Goal: Check status: Check status

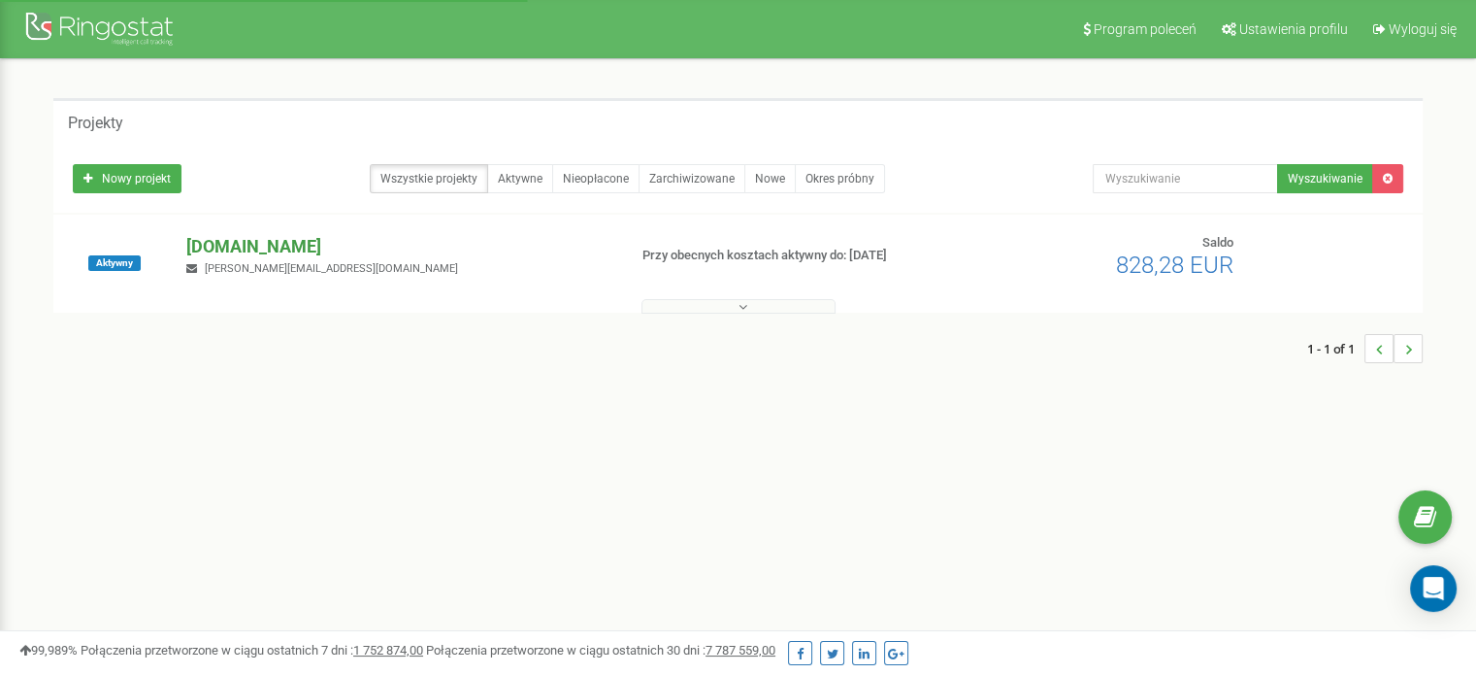
click at [271, 236] on p "[DOMAIN_NAME]" at bounding box center [398, 246] width 424 height 25
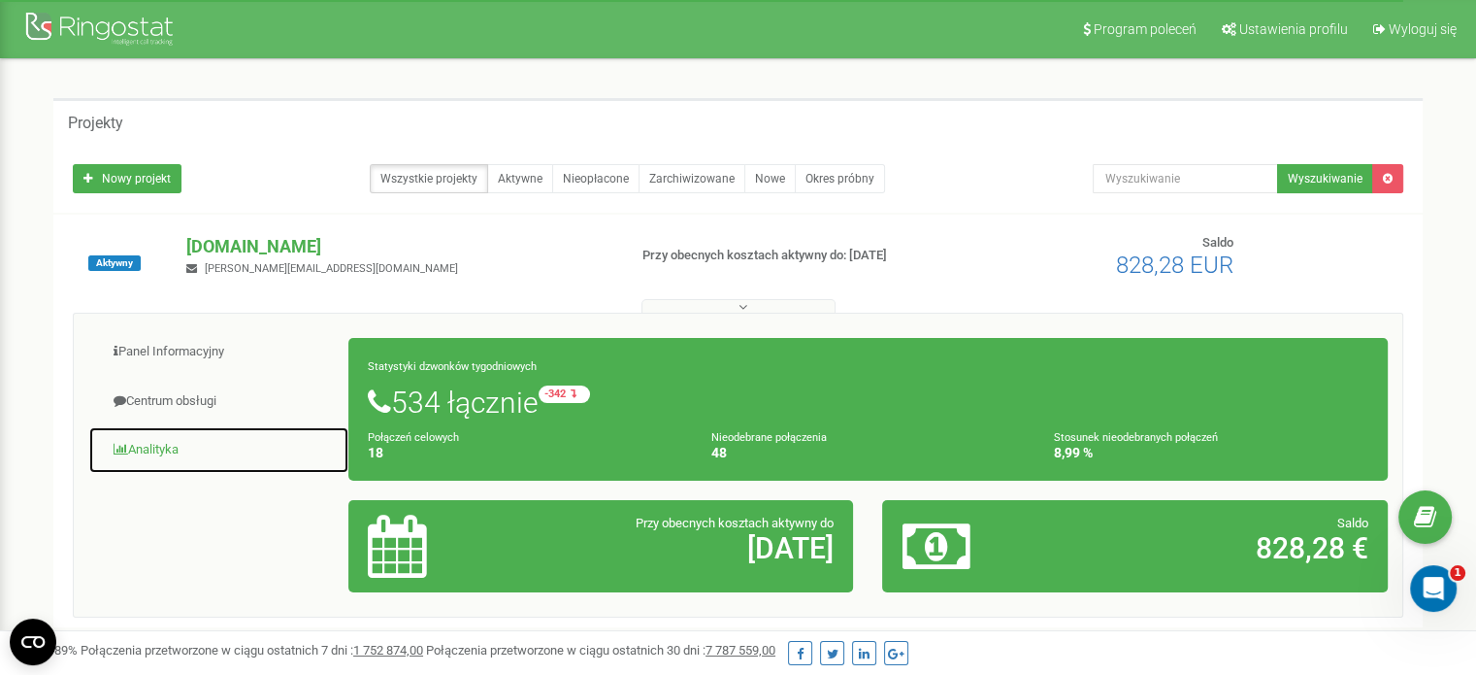
click at [166, 449] on link "Analityka" at bounding box center [218, 450] width 261 height 48
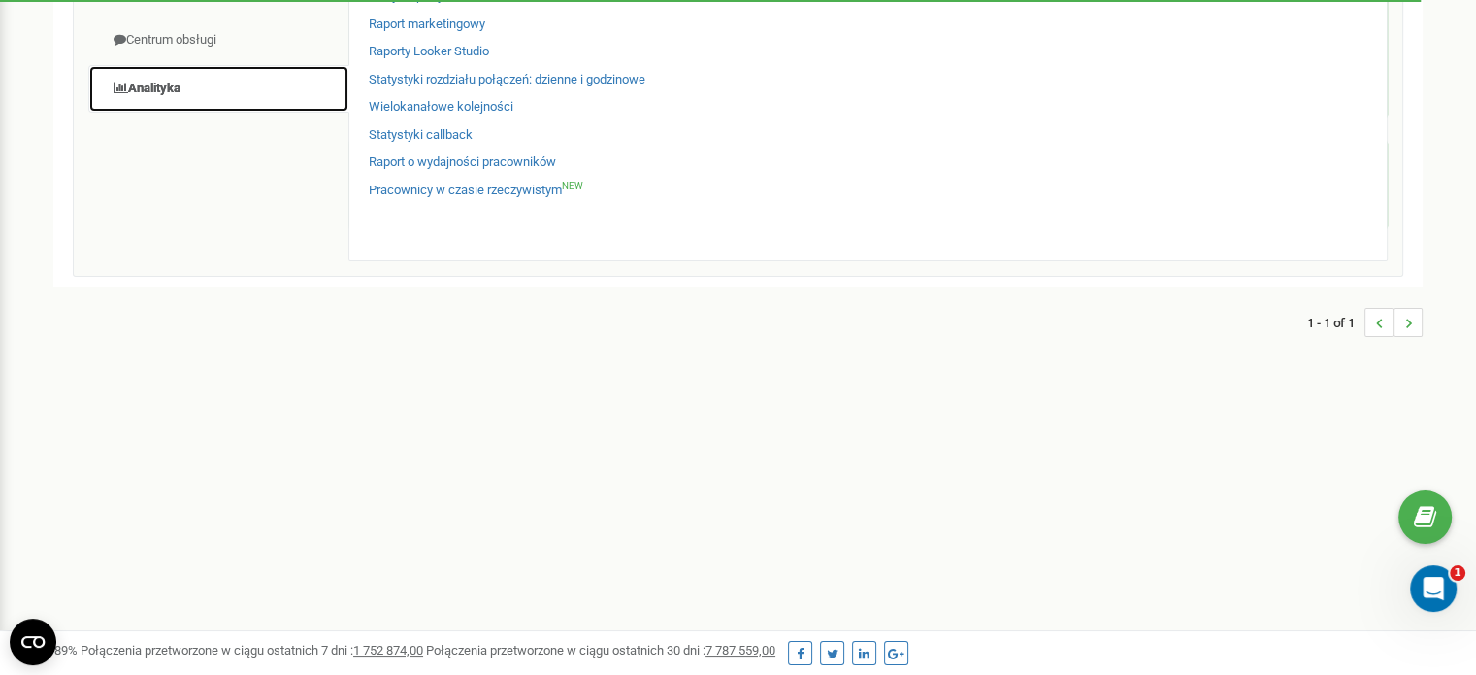
scroll to position [388, 0]
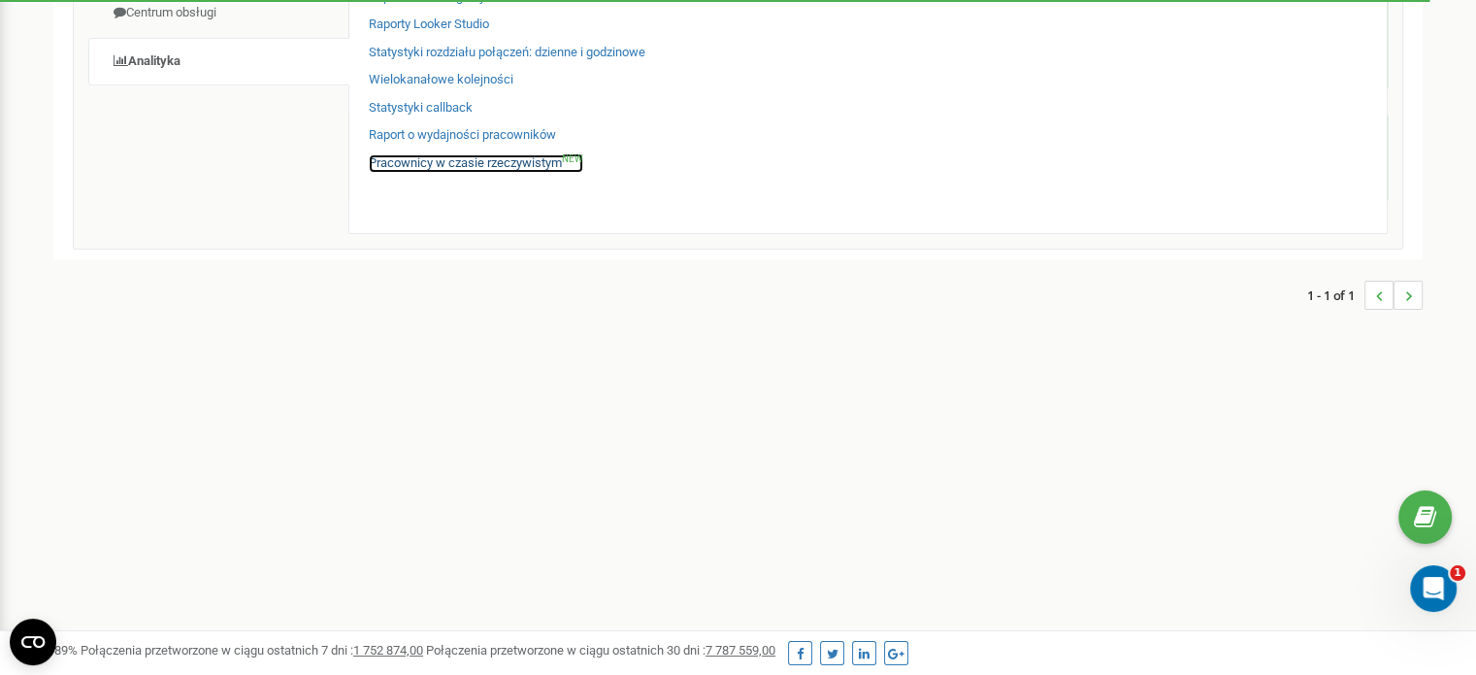
click at [493, 168] on link "Pracownicy w czasie rzeczywistym NEW" at bounding box center [476, 163] width 214 height 18
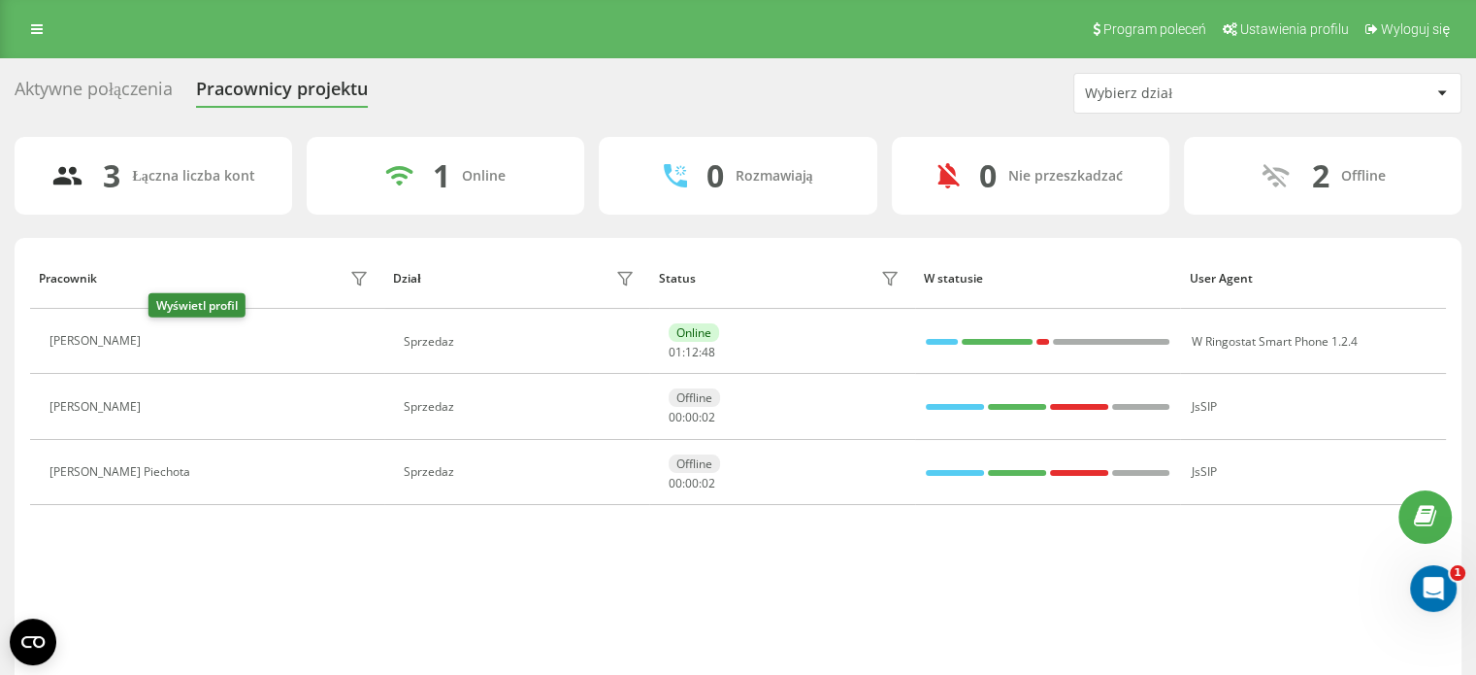
click at [159, 343] on icon at bounding box center [162, 342] width 16 height 16
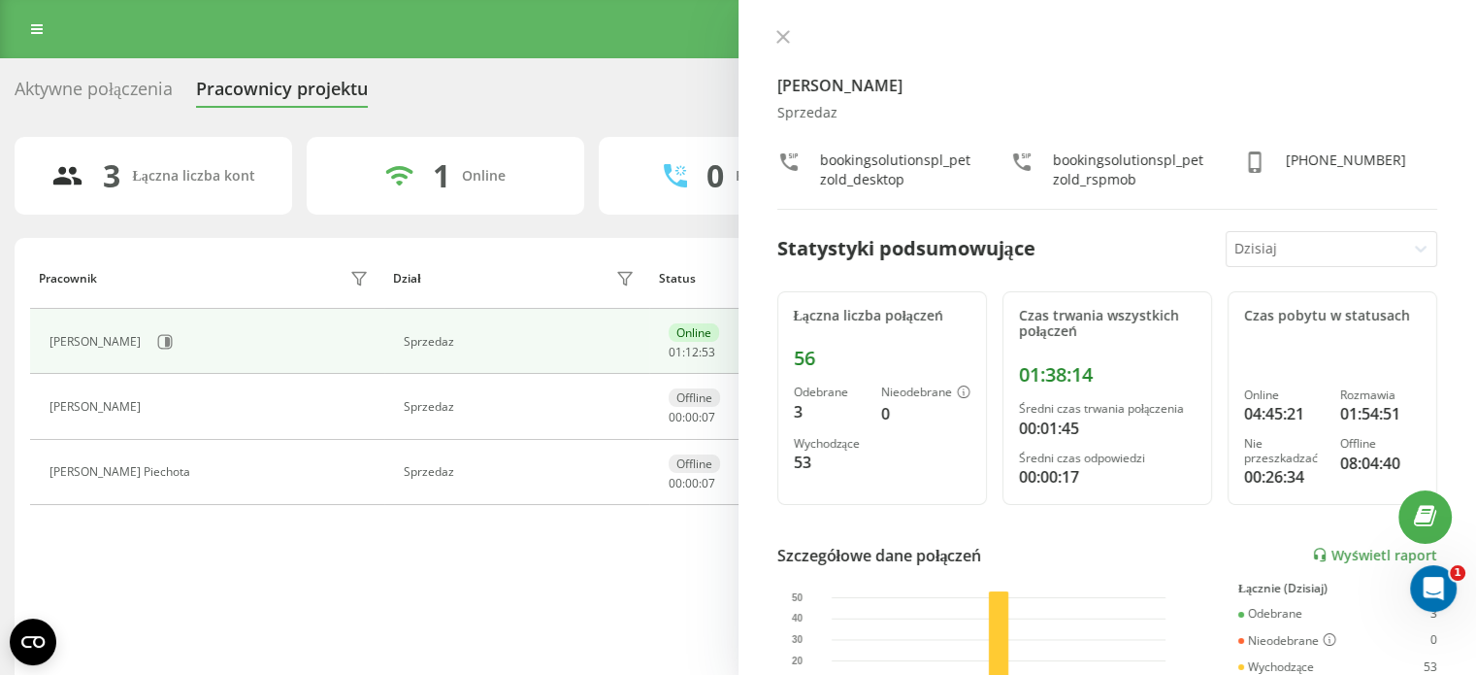
drag, startPoint x: 522, startPoint y: 568, endPoint x: 275, endPoint y: 371, distance: 316.3
click at [518, 558] on div "Pracownik Dział Status W statusie User Agent [PERSON_NAME] Sprzedaz Online 01 :…" at bounding box center [738, 466] width 1416 height 439
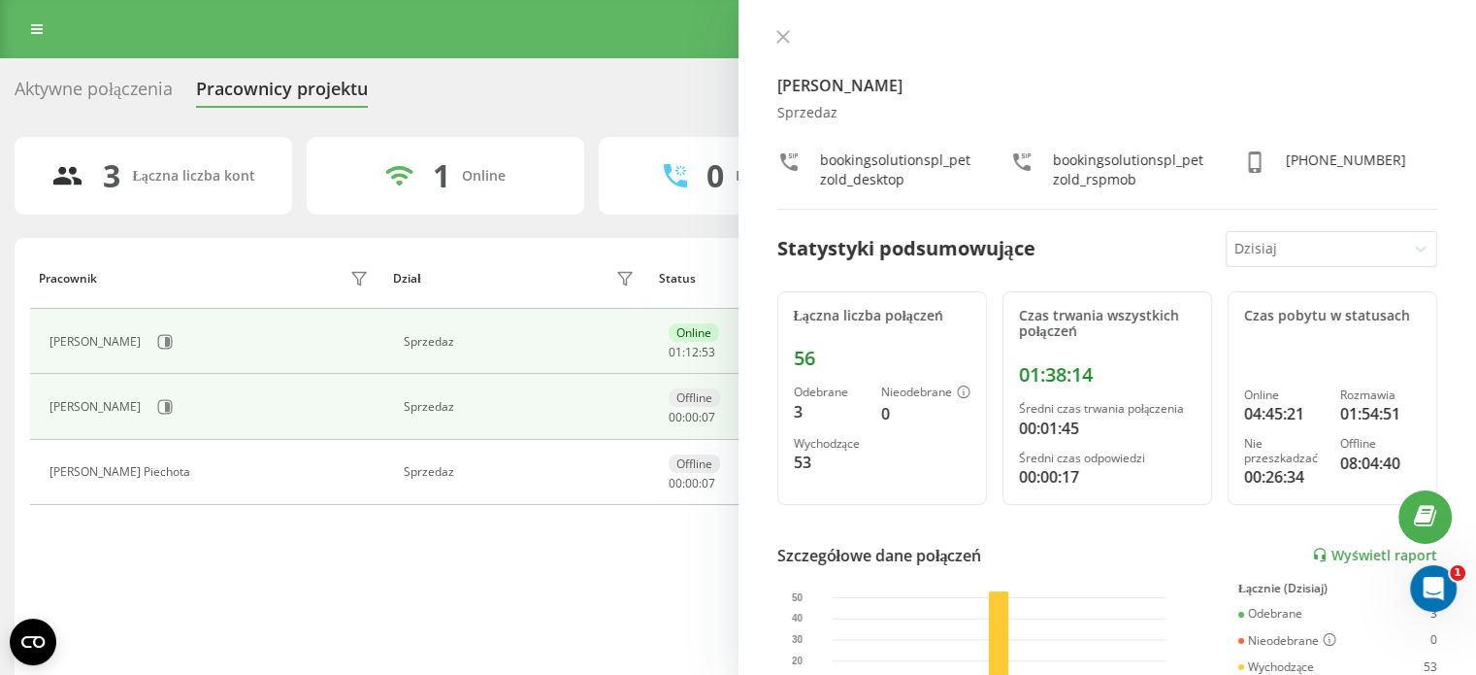
click at [182, 407] on div "[PERSON_NAME]" at bounding box center [211, 406] width 324 height 33
click at [158, 408] on icon at bounding box center [165, 407] width 16 height 16
